Goal: Task Accomplishment & Management: Complete application form

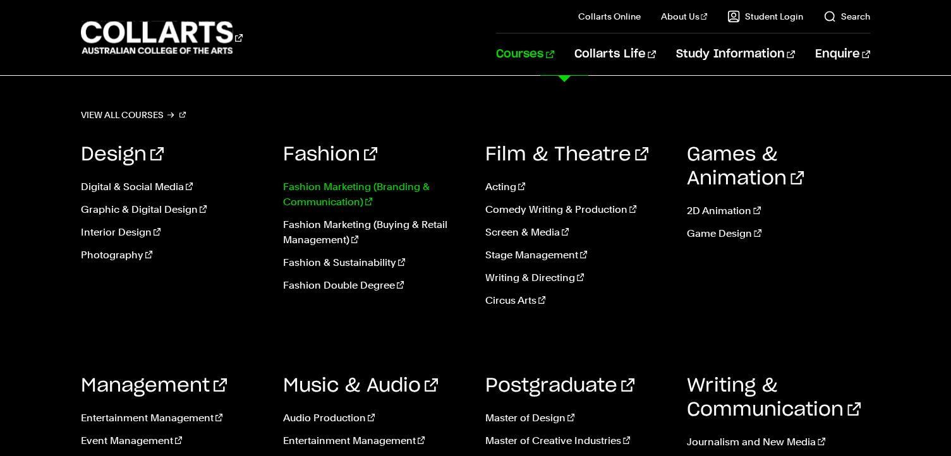
click at [330, 190] on link "Fashion Marketing (Branding & Communication)" at bounding box center [374, 194] width 183 height 30
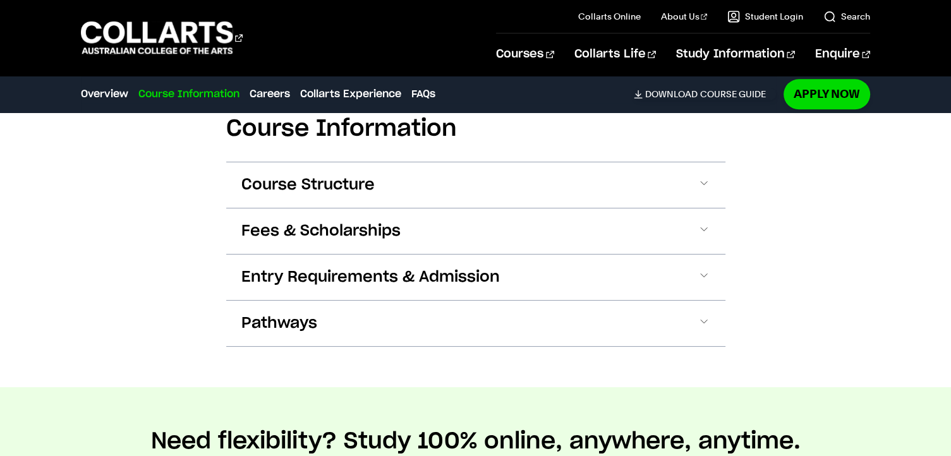
scroll to position [1358, 0]
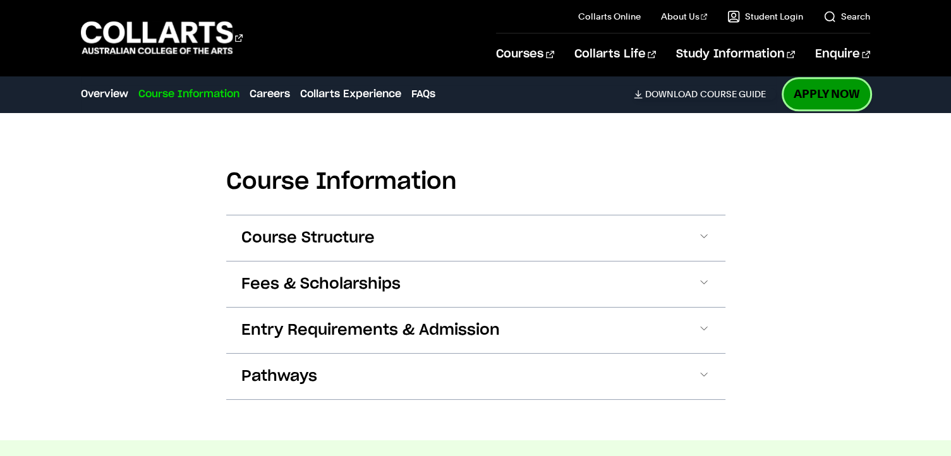
click at [804, 99] on link "Apply Now" at bounding box center [826, 94] width 87 height 30
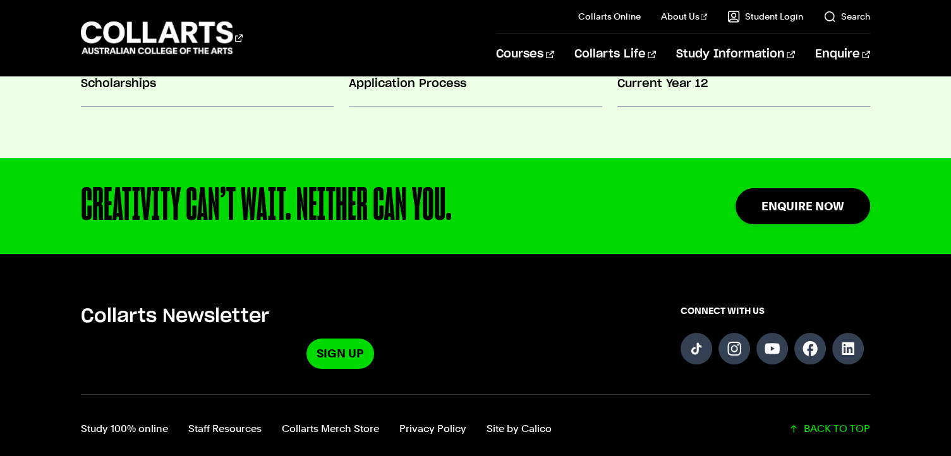
scroll to position [1360, 0]
